Goal: Task Accomplishment & Management: Use online tool/utility

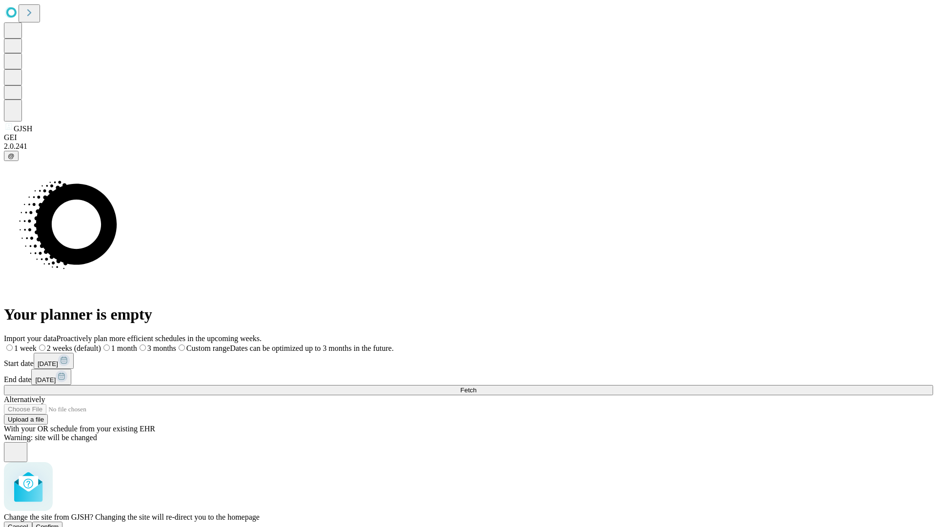
click at [59, 523] on span "Confirm" at bounding box center [47, 526] width 23 height 7
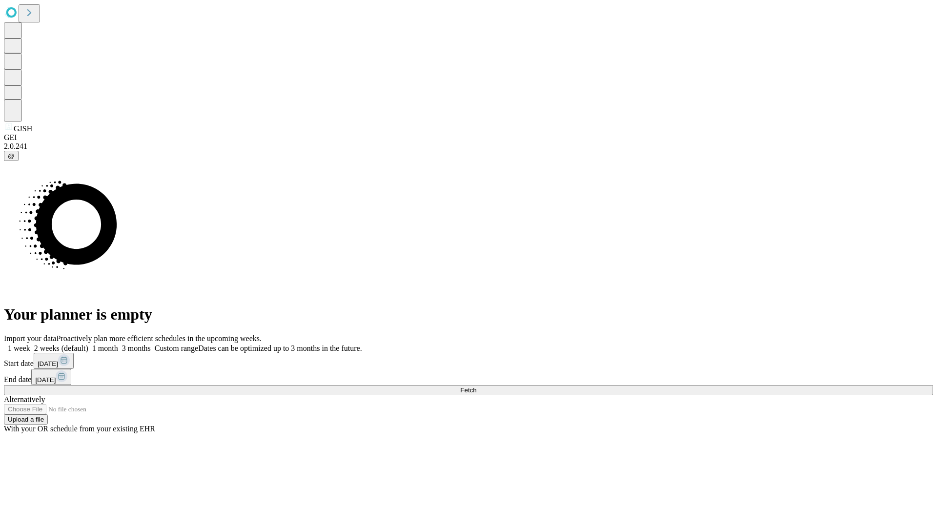
click at [118, 344] on label "1 month" at bounding box center [103, 348] width 30 height 8
click at [476, 387] on span "Fetch" at bounding box center [468, 390] width 16 height 7
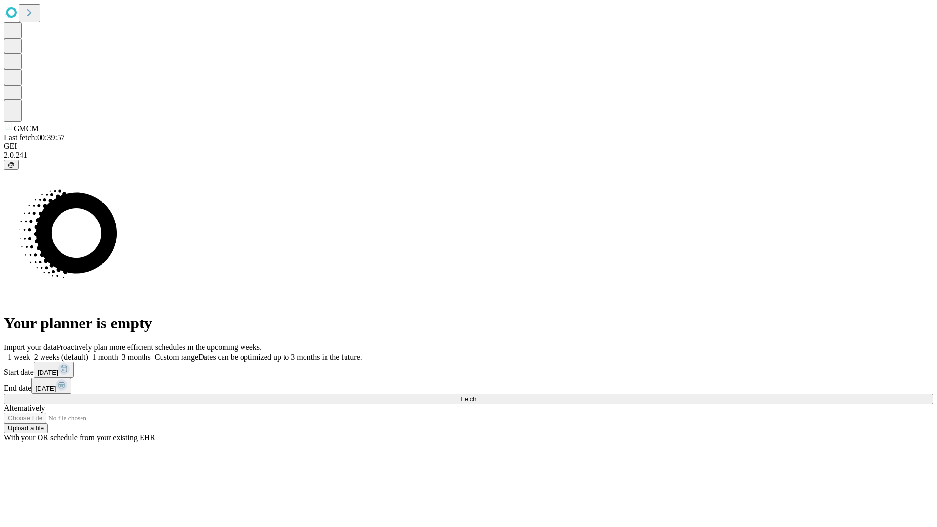
click at [118, 353] on label "1 month" at bounding box center [103, 357] width 30 height 8
click at [476, 395] on span "Fetch" at bounding box center [468, 398] width 16 height 7
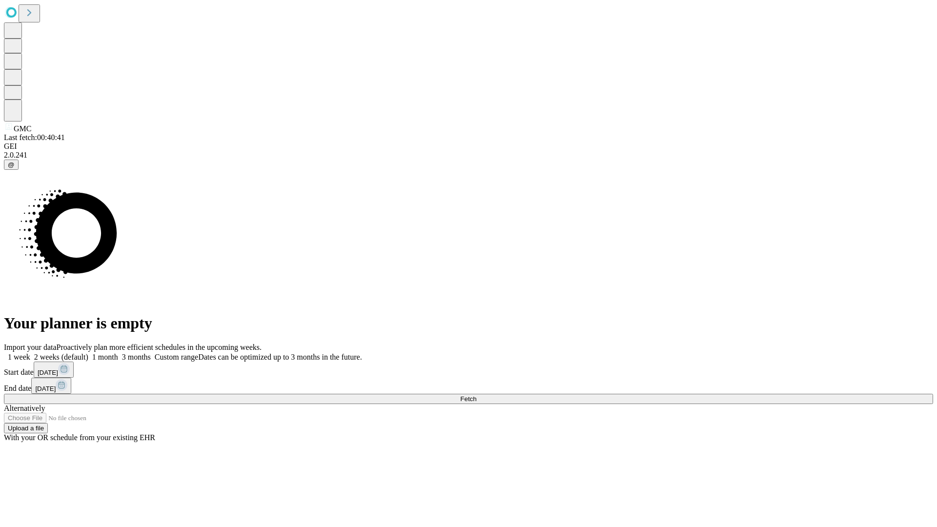
click at [476, 395] on span "Fetch" at bounding box center [468, 398] width 16 height 7
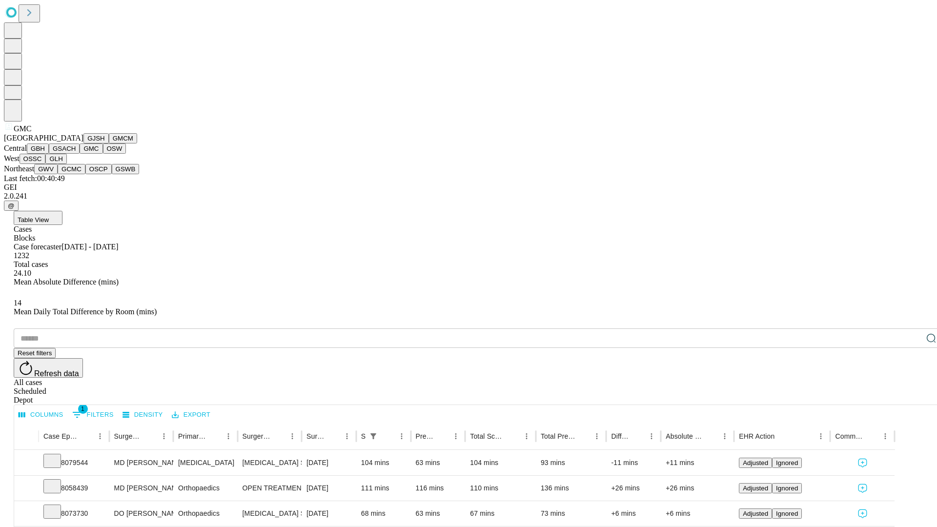
click at [103, 154] on button "OSW" at bounding box center [114, 149] width 23 height 10
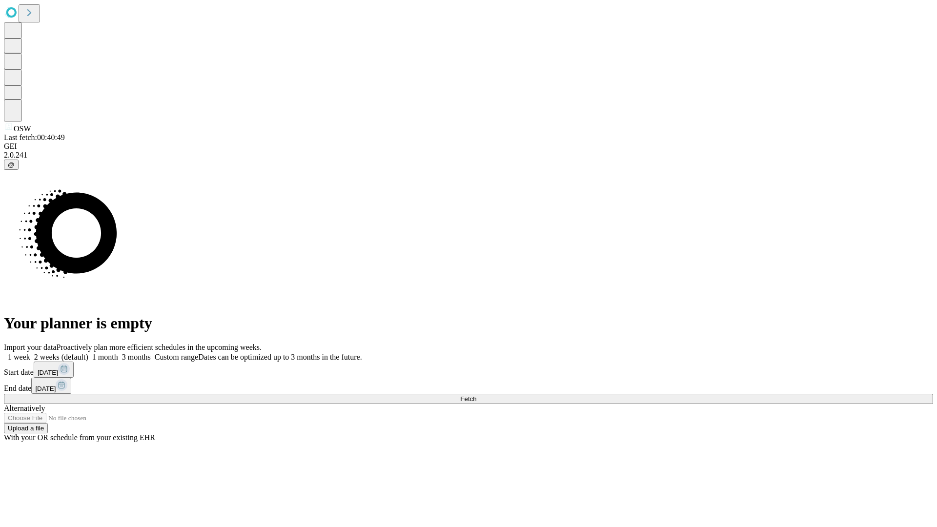
click at [118, 353] on label "1 month" at bounding box center [103, 357] width 30 height 8
click at [476, 395] on span "Fetch" at bounding box center [468, 398] width 16 height 7
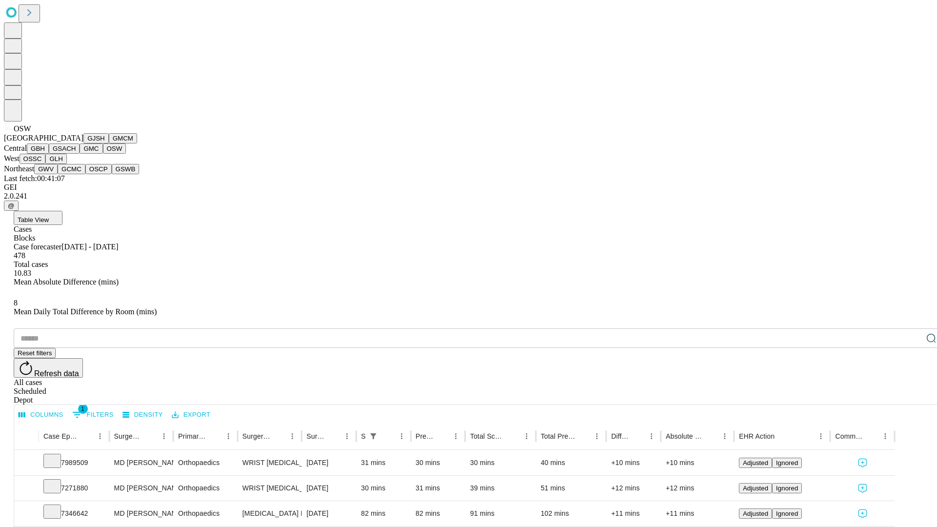
click at [46, 164] on button "OSSC" at bounding box center [33, 159] width 26 height 10
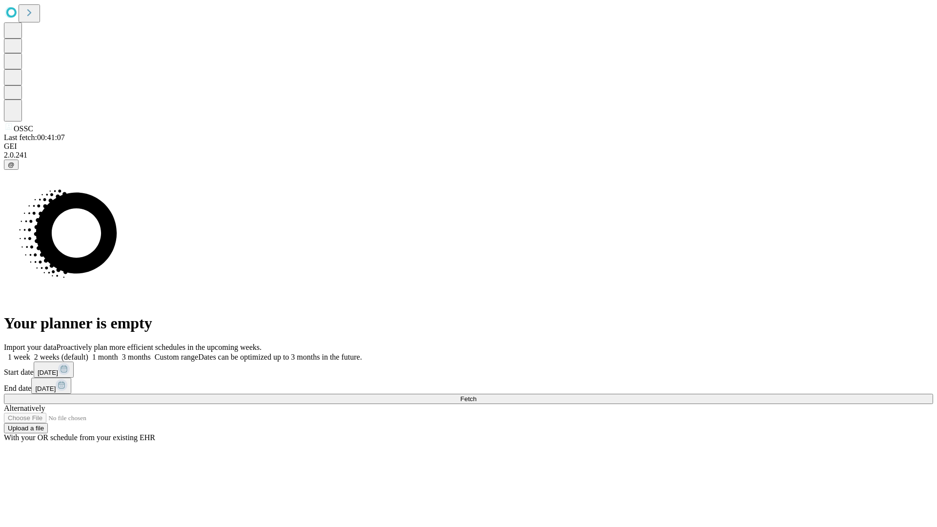
click at [118, 353] on label "1 month" at bounding box center [103, 357] width 30 height 8
click at [476, 395] on span "Fetch" at bounding box center [468, 398] width 16 height 7
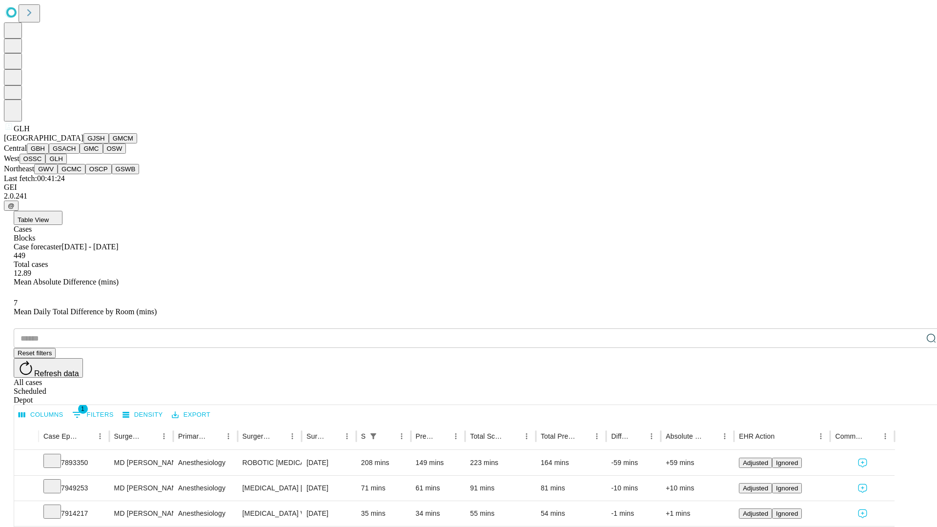
click at [58, 174] on button "GWV" at bounding box center [45, 169] width 23 height 10
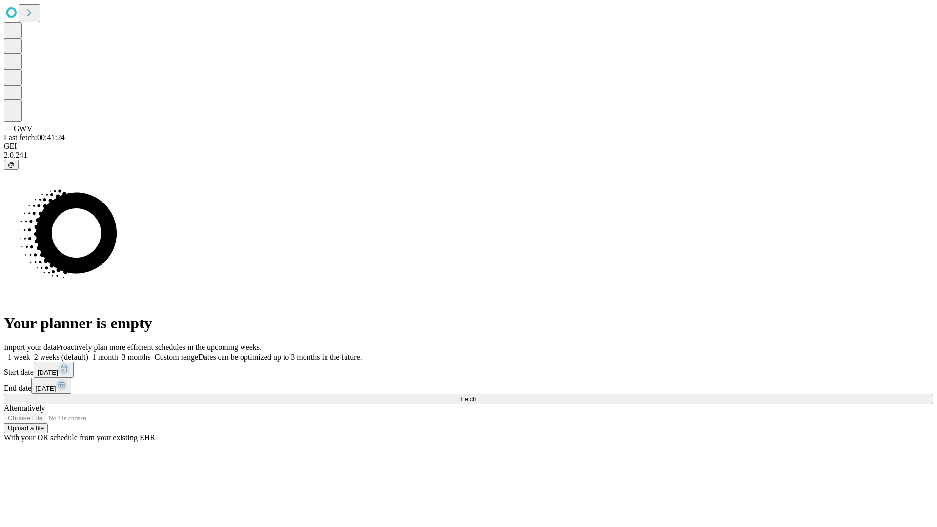
click at [118, 353] on label "1 month" at bounding box center [103, 357] width 30 height 8
click at [476, 395] on span "Fetch" at bounding box center [468, 398] width 16 height 7
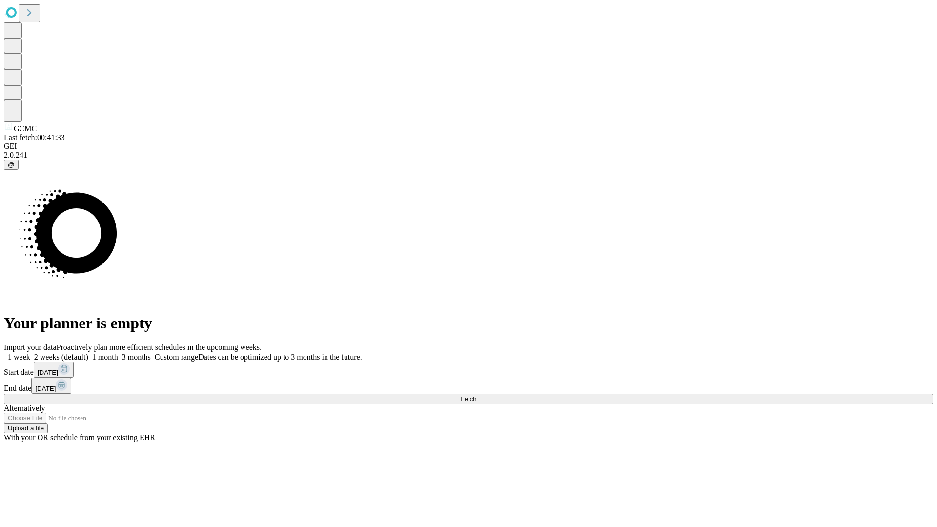
click at [476, 395] on span "Fetch" at bounding box center [468, 398] width 16 height 7
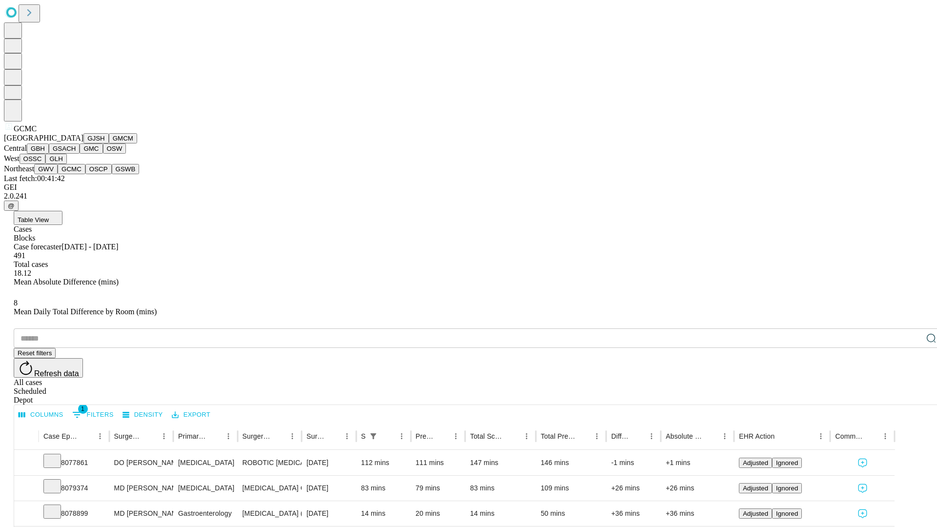
click at [85, 174] on button "OSCP" at bounding box center [98, 169] width 26 height 10
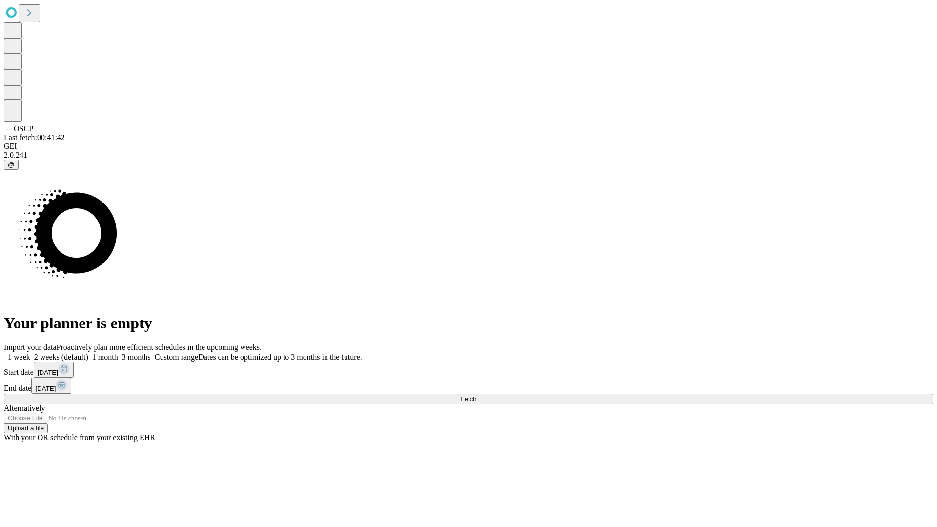
click at [118, 353] on label "1 month" at bounding box center [103, 357] width 30 height 8
click at [476, 395] on span "Fetch" at bounding box center [468, 398] width 16 height 7
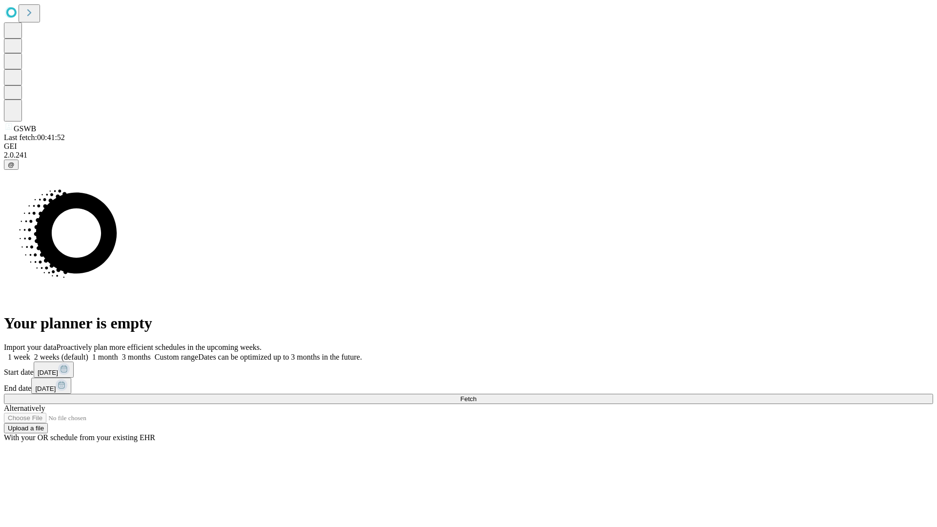
click at [118, 353] on label "1 month" at bounding box center [103, 357] width 30 height 8
click at [476, 395] on span "Fetch" at bounding box center [468, 398] width 16 height 7
